Goal: Information Seeking & Learning: Check status

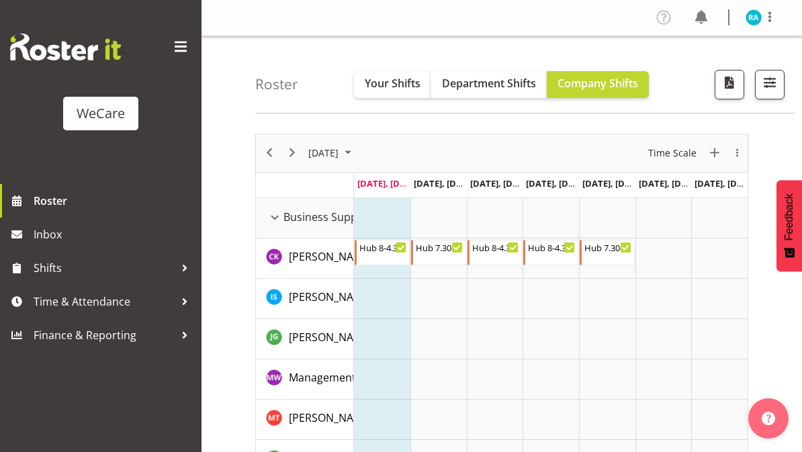
click at [375, 83] on span "Your Shifts" at bounding box center [393, 83] width 56 height 15
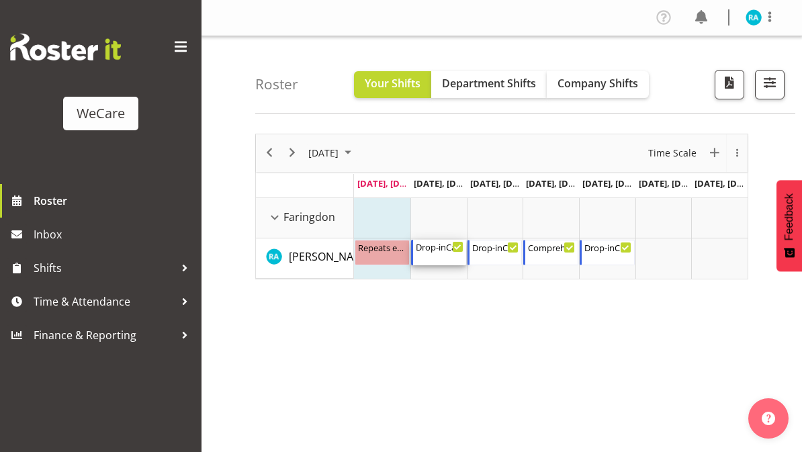
click at [446, 250] on div "Drop-inCare 8-4" at bounding box center [440, 246] width 48 height 13
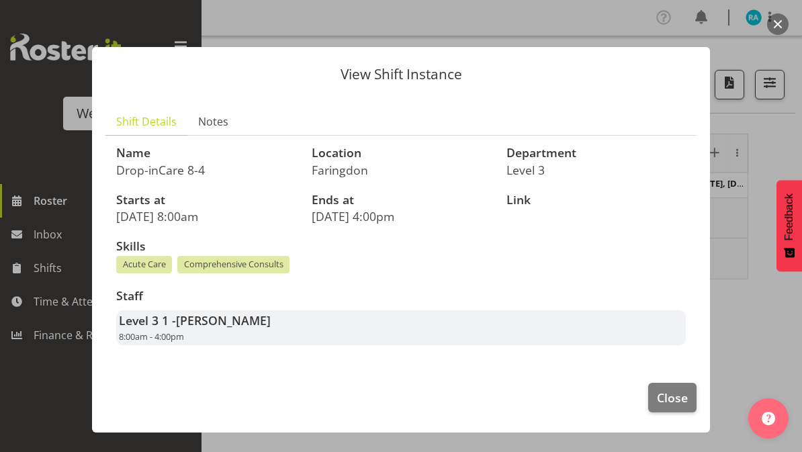
click at [678, 394] on span "Close" at bounding box center [672, 397] width 31 height 17
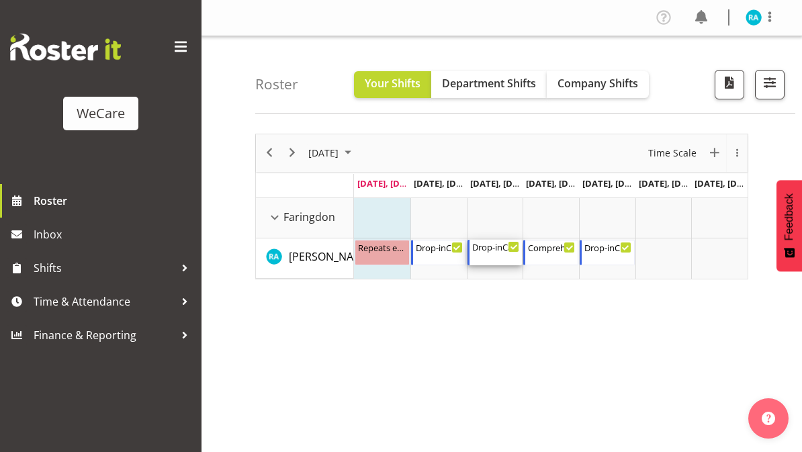
click at [501, 257] on div "Drop-inCare [DATE] 10:00 AM - 6:00 PM" at bounding box center [496, 253] width 48 height 26
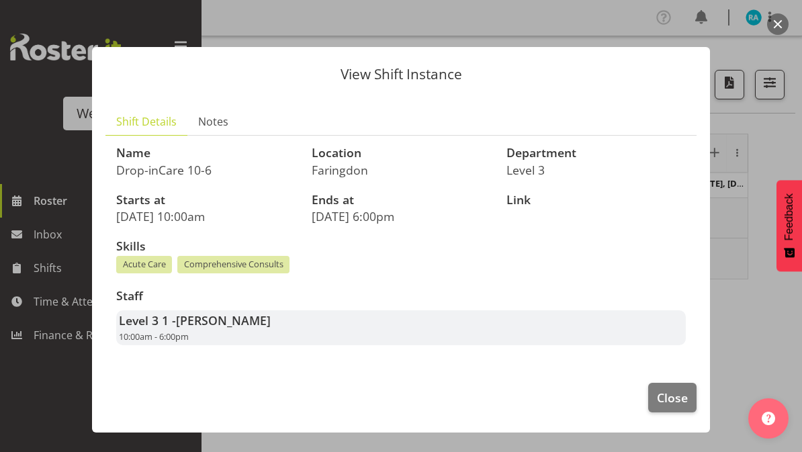
click at [673, 392] on span "Close" at bounding box center [672, 397] width 31 height 17
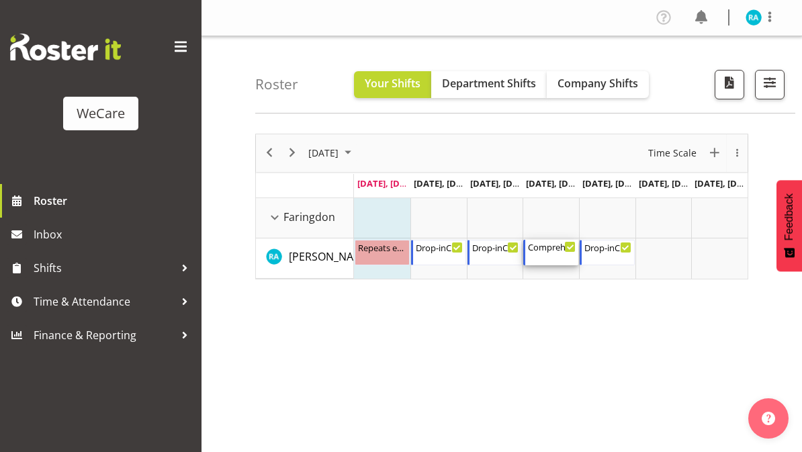
click at [556, 249] on div "Comprehensive Consult 10-6" at bounding box center [552, 246] width 48 height 13
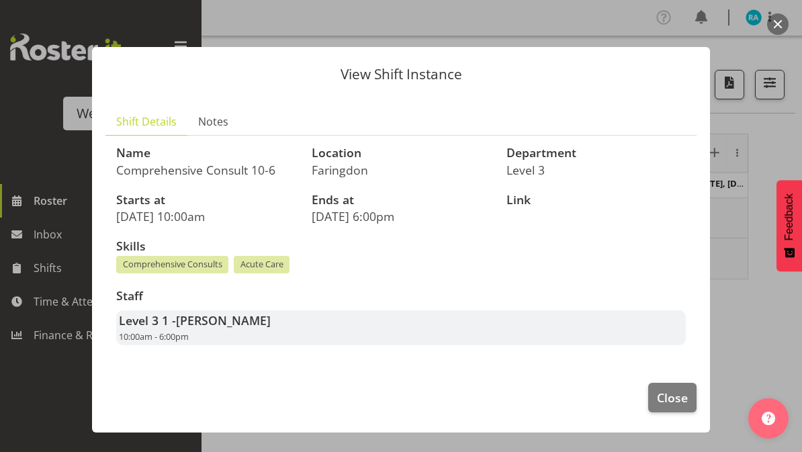
click at [675, 395] on span "Close" at bounding box center [672, 397] width 31 height 17
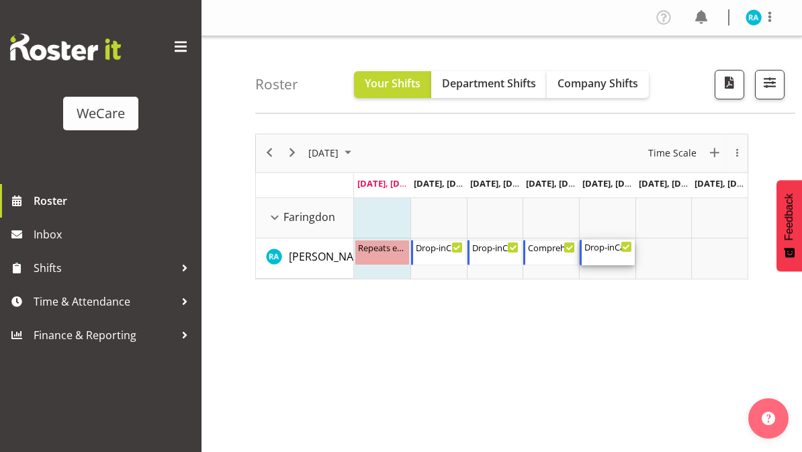
click at [612, 251] on div "Drop-inCare 8-4" at bounding box center [609, 246] width 48 height 13
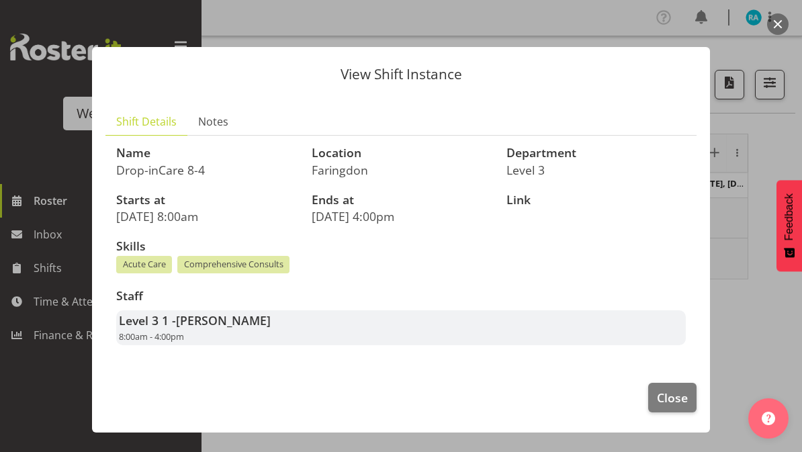
click at [677, 390] on span "Close" at bounding box center [672, 397] width 31 height 17
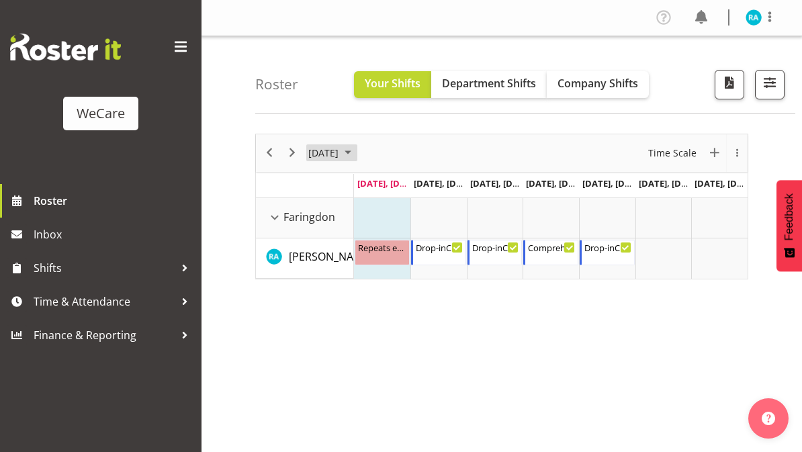
click at [340, 152] on span "[DATE]" at bounding box center [323, 152] width 33 height 17
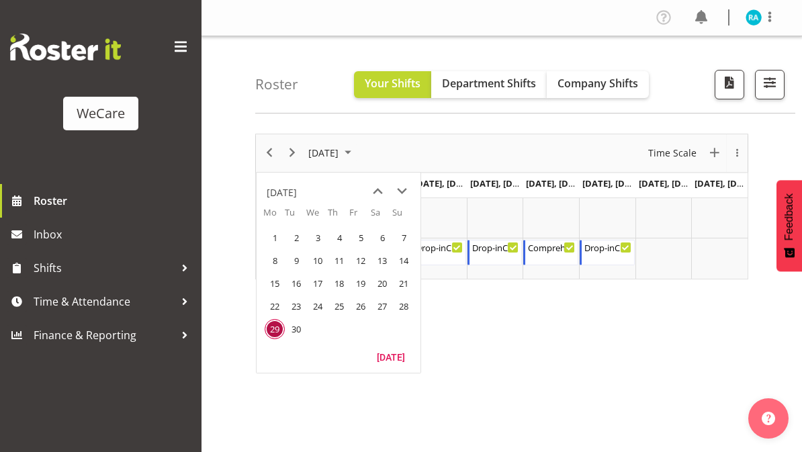
click at [403, 193] on span "next month" at bounding box center [402, 191] width 24 height 24
click at [321, 306] on span "22" at bounding box center [318, 306] width 20 height 20
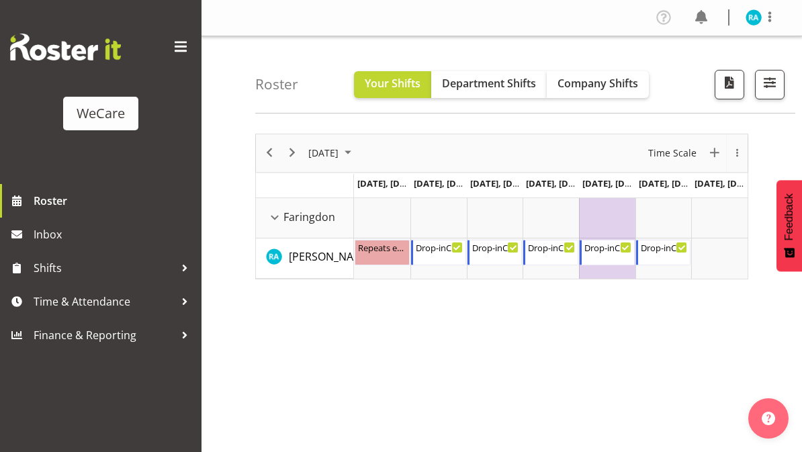
click at [340, 158] on span "[DATE]" at bounding box center [323, 152] width 33 height 17
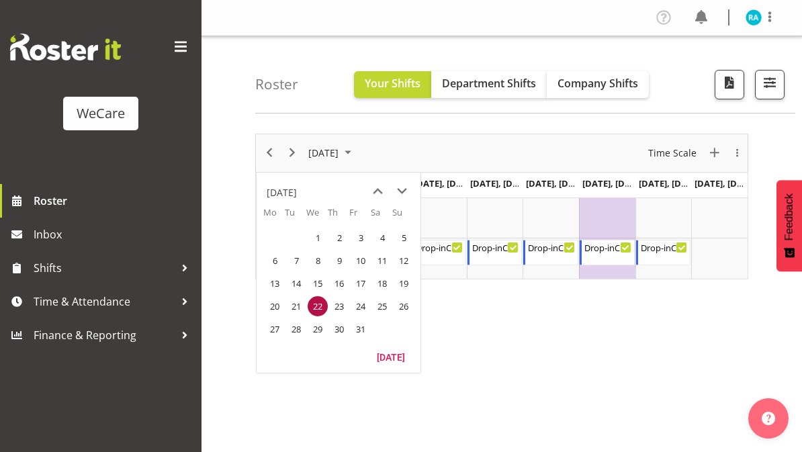
click at [403, 196] on span "next month" at bounding box center [402, 191] width 24 height 24
click at [394, 194] on span "next month" at bounding box center [402, 191] width 24 height 24
click at [323, 262] on span "5" at bounding box center [318, 261] width 20 height 20
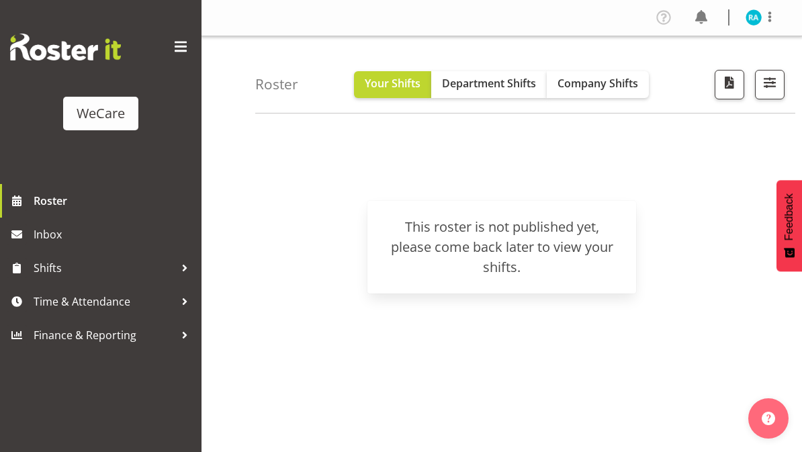
click at [616, 87] on span "Company Shifts" at bounding box center [598, 83] width 81 height 15
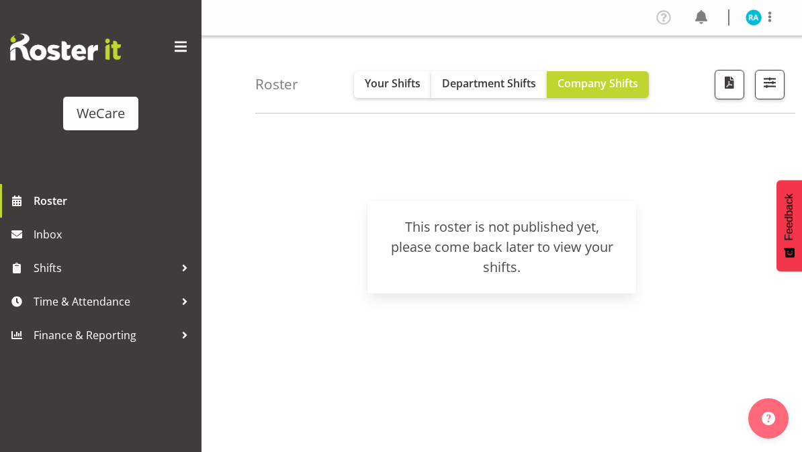
click at [491, 92] on button "Department Shifts" at bounding box center [489, 84] width 116 height 27
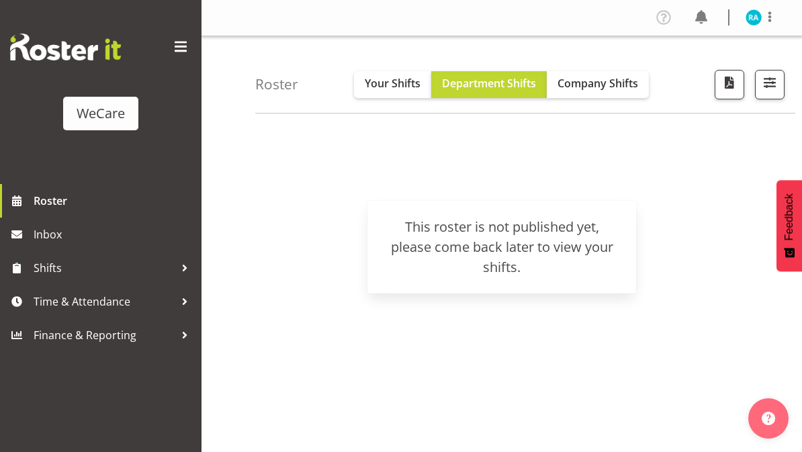
click at [394, 83] on span "Your Shifts" at bounding box center [393, 83] width 56 height 15
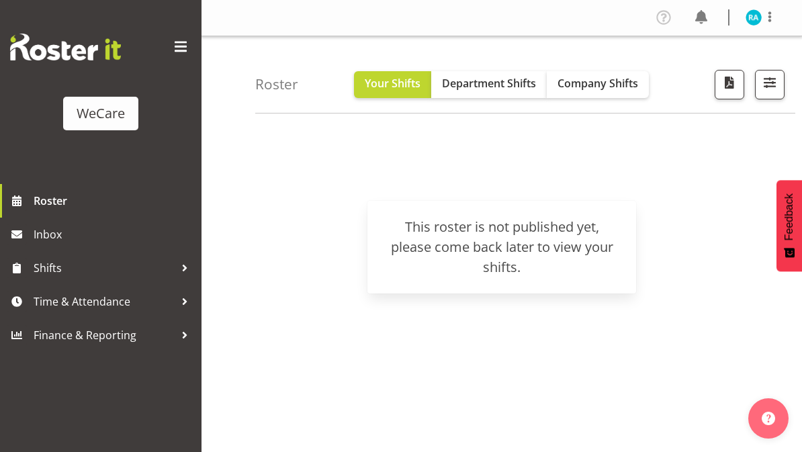
click at [274, 83] on h4 "Roster" at bounding box center [276, 84] width 43 height 15
